Goal: Task Accomplishment & Management: Manage account settings

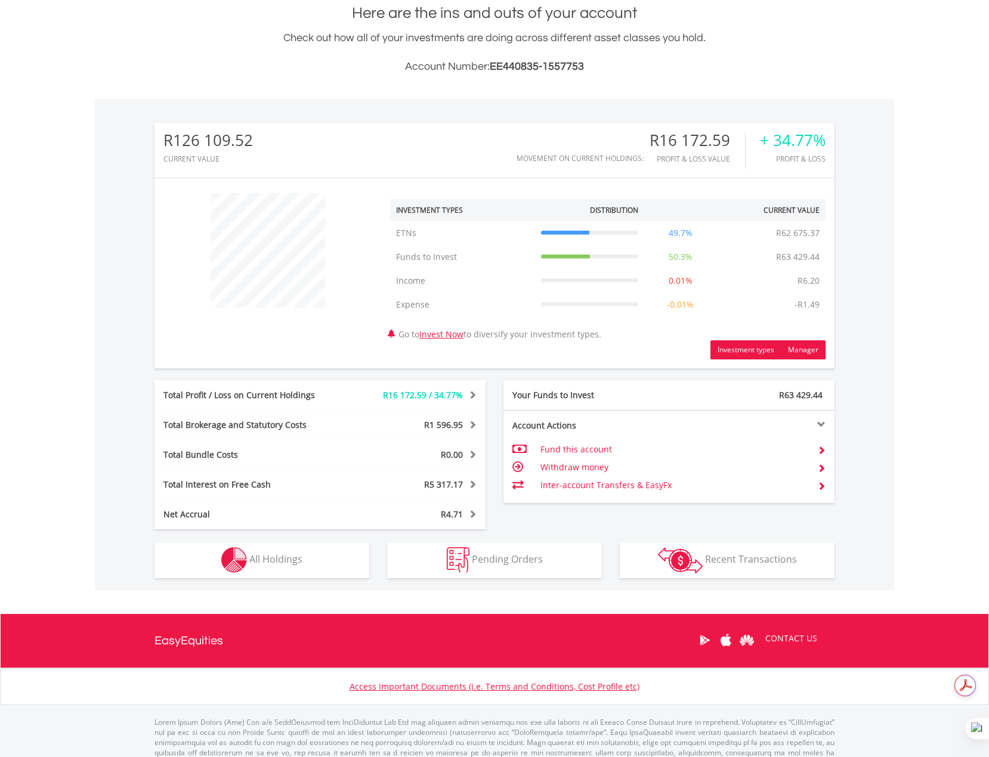
scroll to position [278, 0]
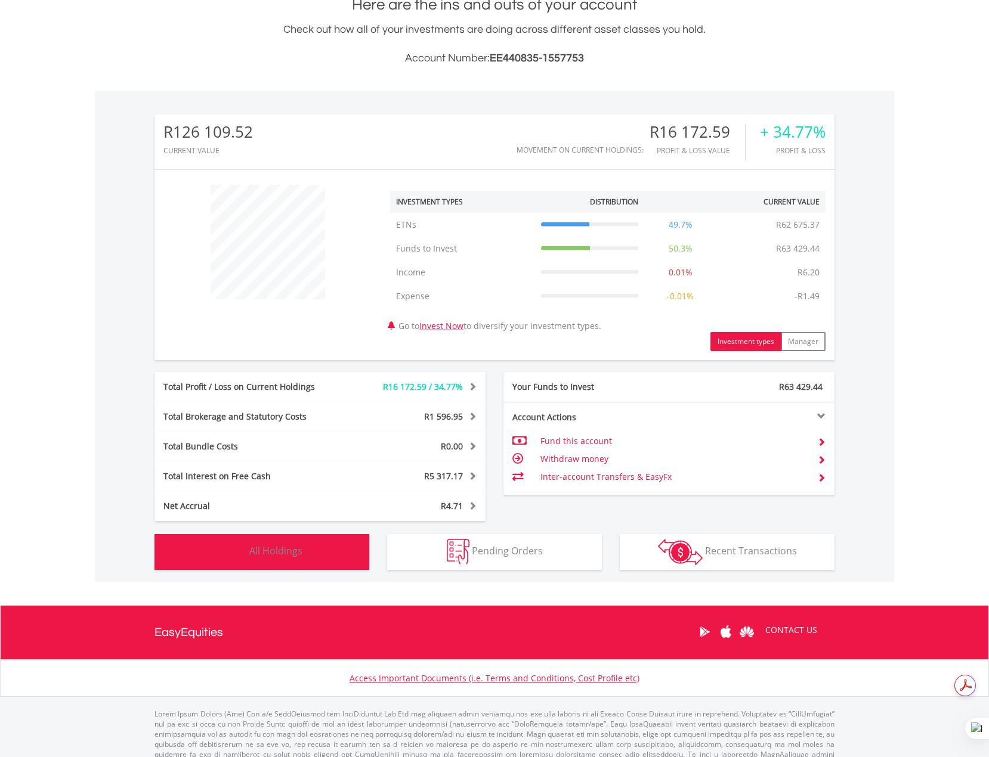
click at [304, 561] on button "Holdings All Holdings" at bounding box center [261, 552] width 215 height 36
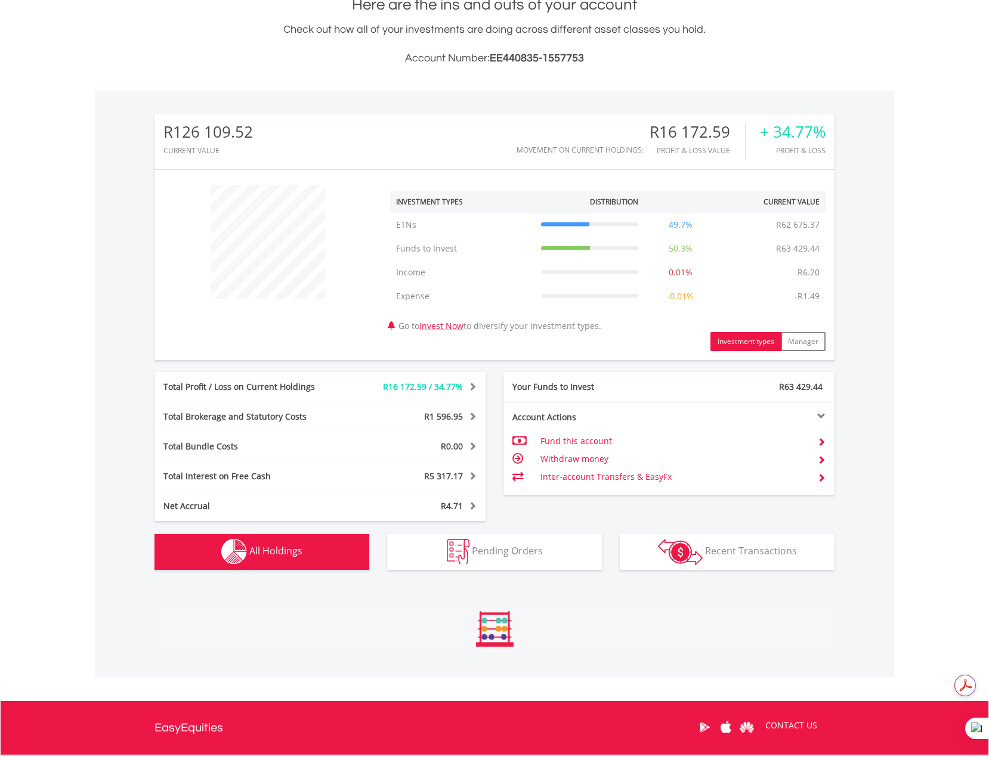
scroll to position [530, 0]
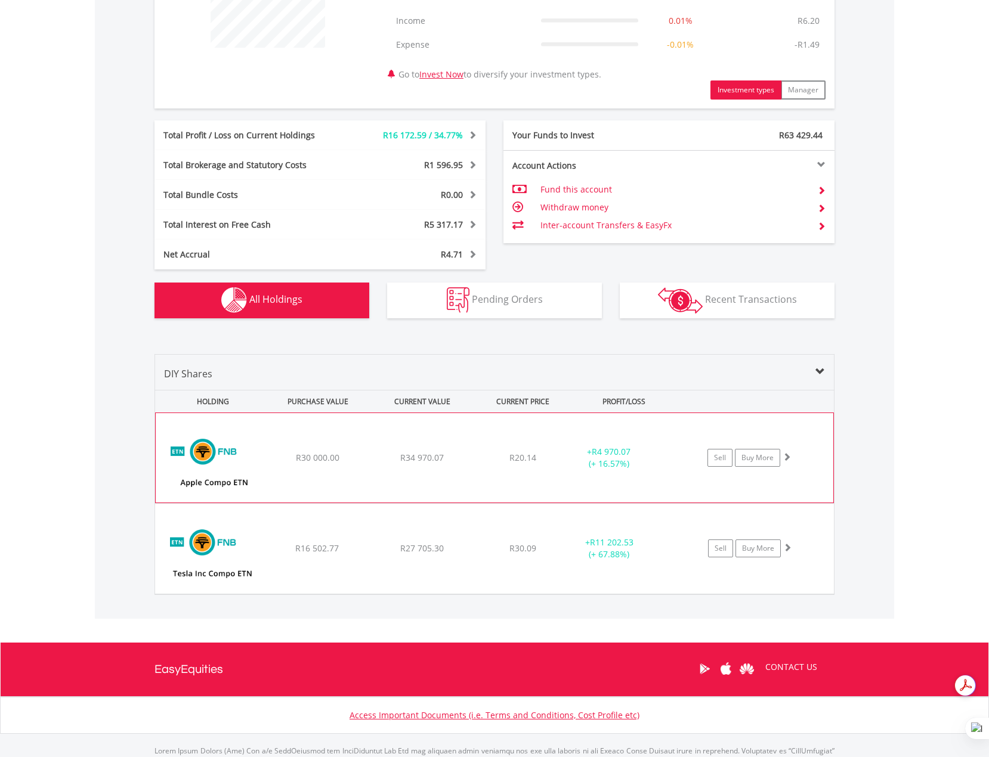
click at [227, 484] on img at bounding box center [213, 464] width 103 height 72
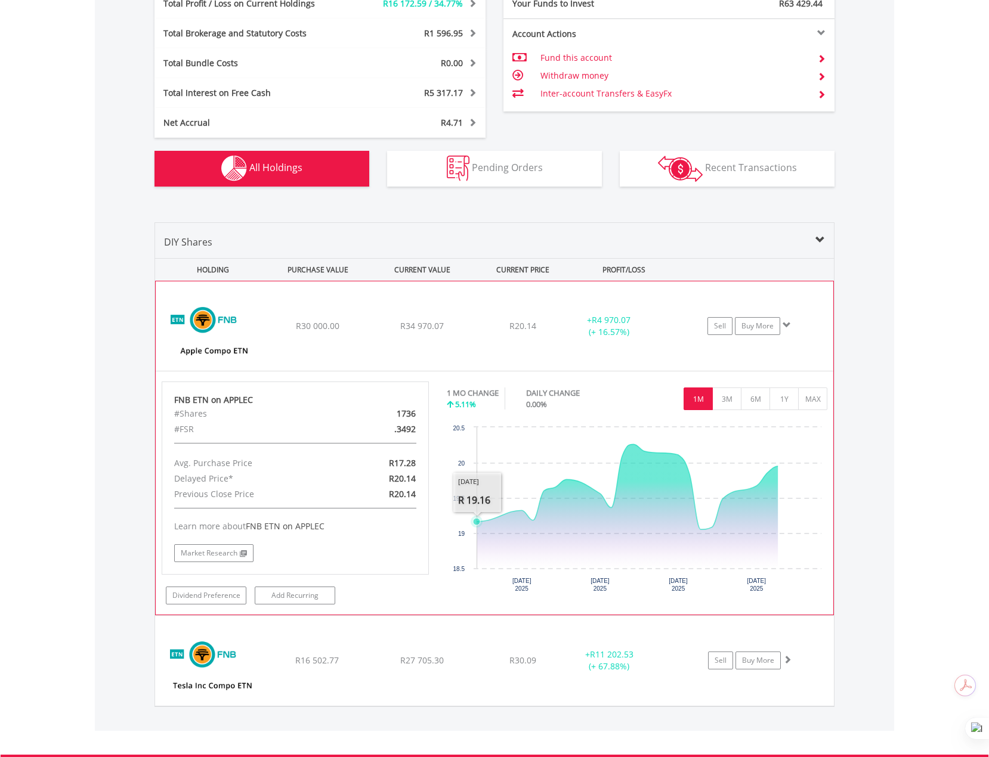
scroll to position [689, 0]
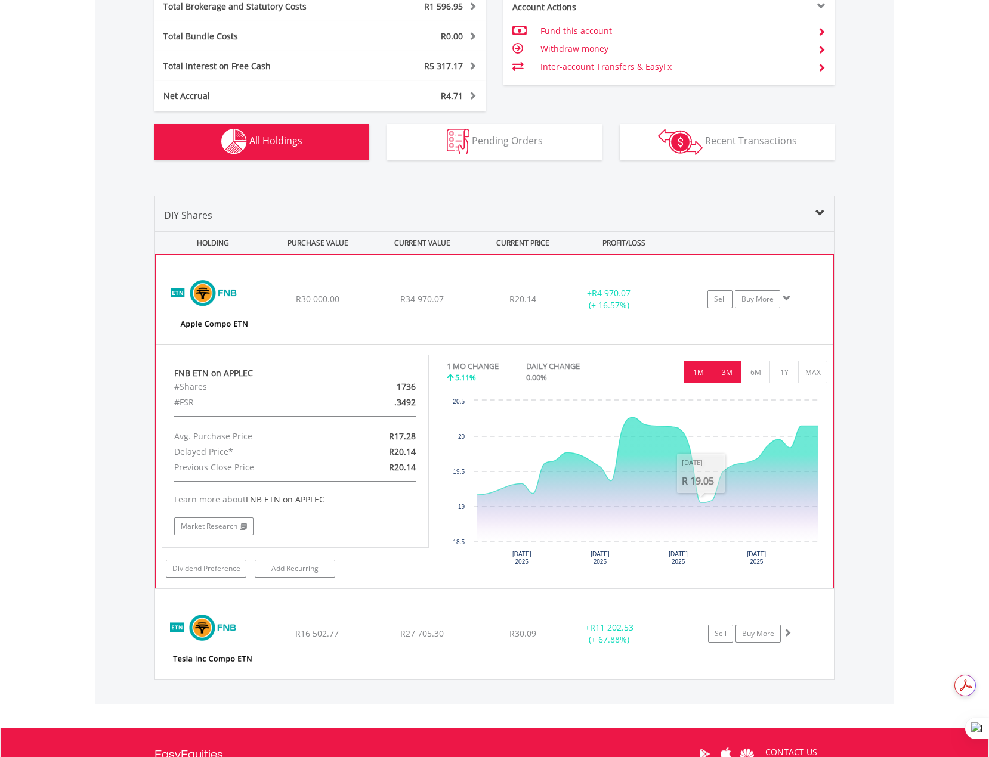
click at [723, 374] on button "3M" at bounding box center [726, 372] width 29 height 23
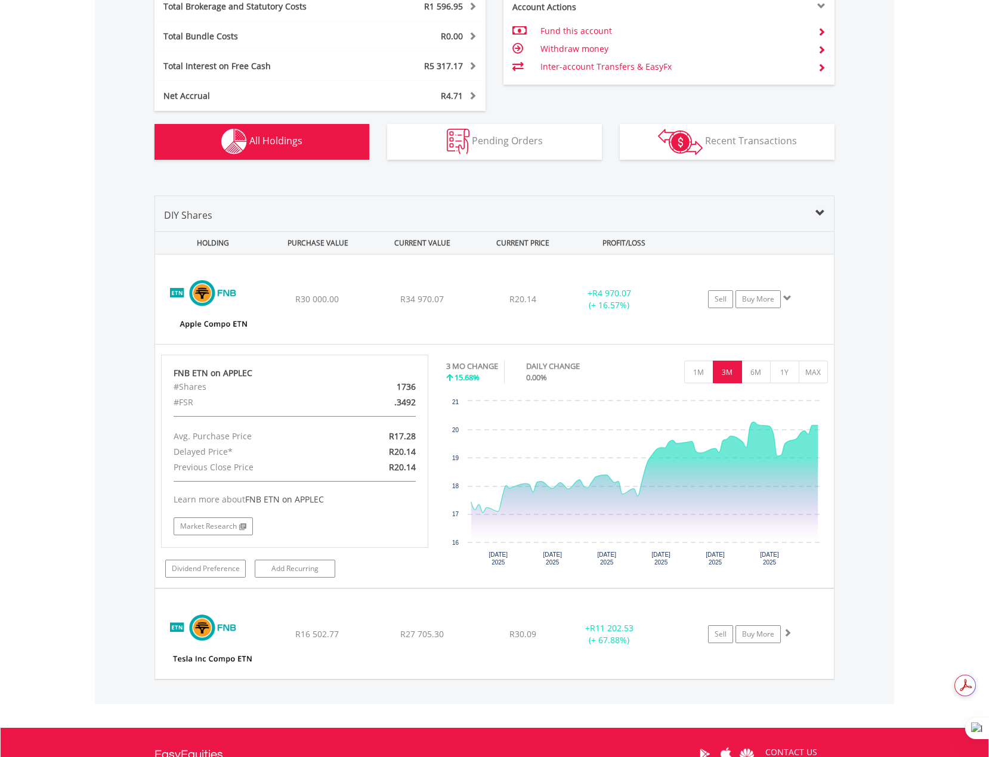
click at [266, 205] on div "DIY Shares HOLDING PURCHASE VALUE CURRENT VALUE CURRENT PRICE PROFIT/LOSS ﻿ FNB…" at bounding box center [494, 438] width 680 height 485
click at [816, 212] on span at bounding box center [820, 214] width 10 height 10
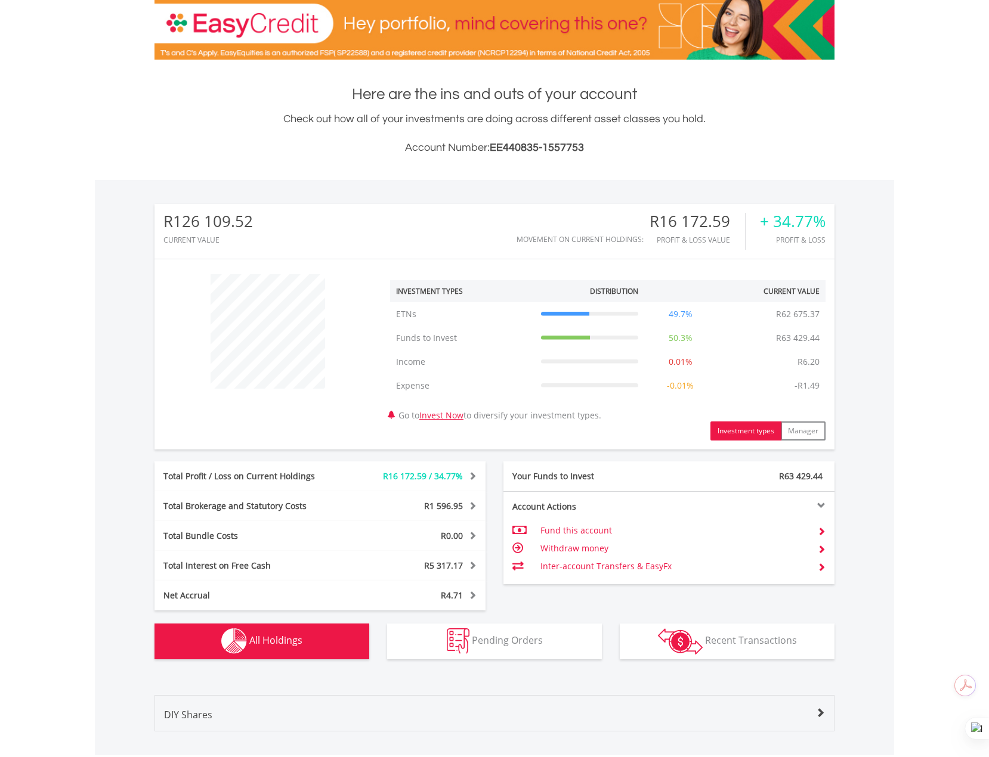
scroll to position [0, 0]
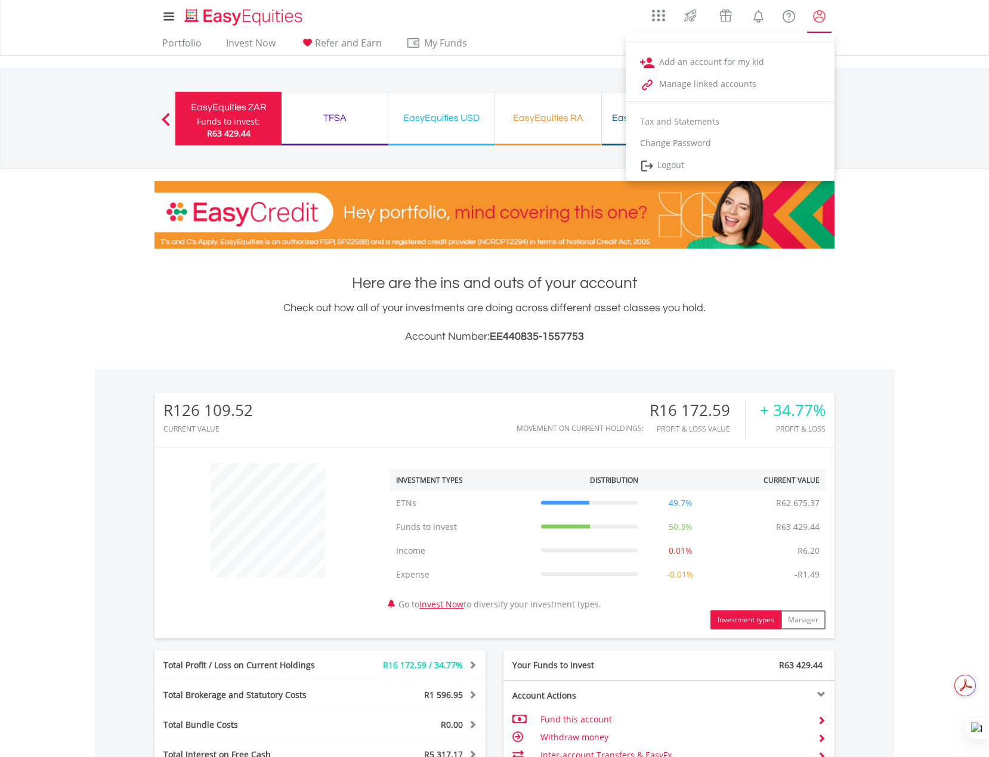
click at [817, 19] on lord-icon "My Profile" at bounding box center [819, 16] width 15 height 15
click at [822, 18] on lord-icon "My Profile" at bounding box center [819, 16] width 15 height 15
click at [694, 168] on link "Logout" at bounding box center [730, 166] width 209 height 24
